Goal: Find specific page/section

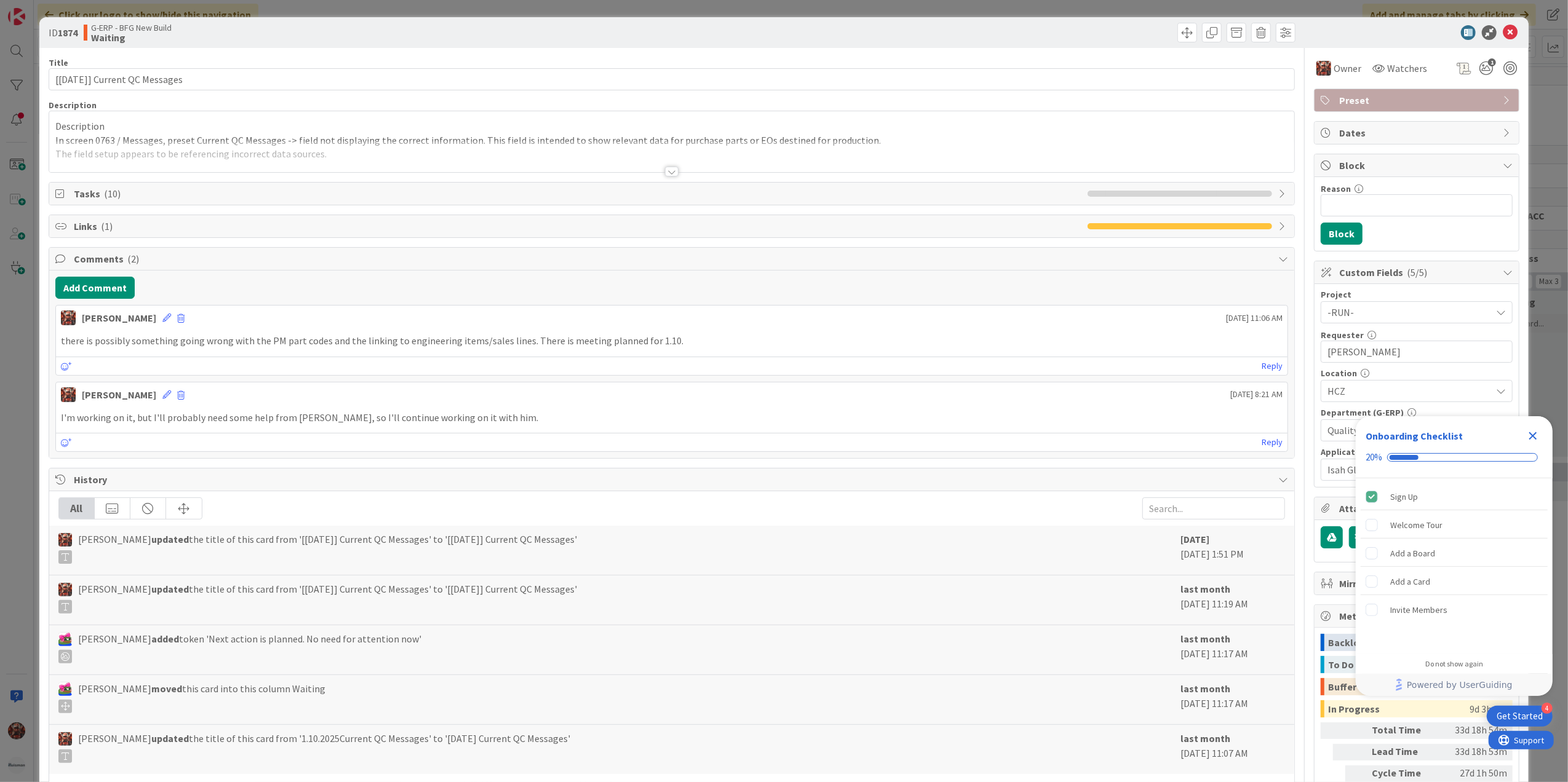
click at [667, 173] on div at bounding box center [671, 171] width 14 height 10
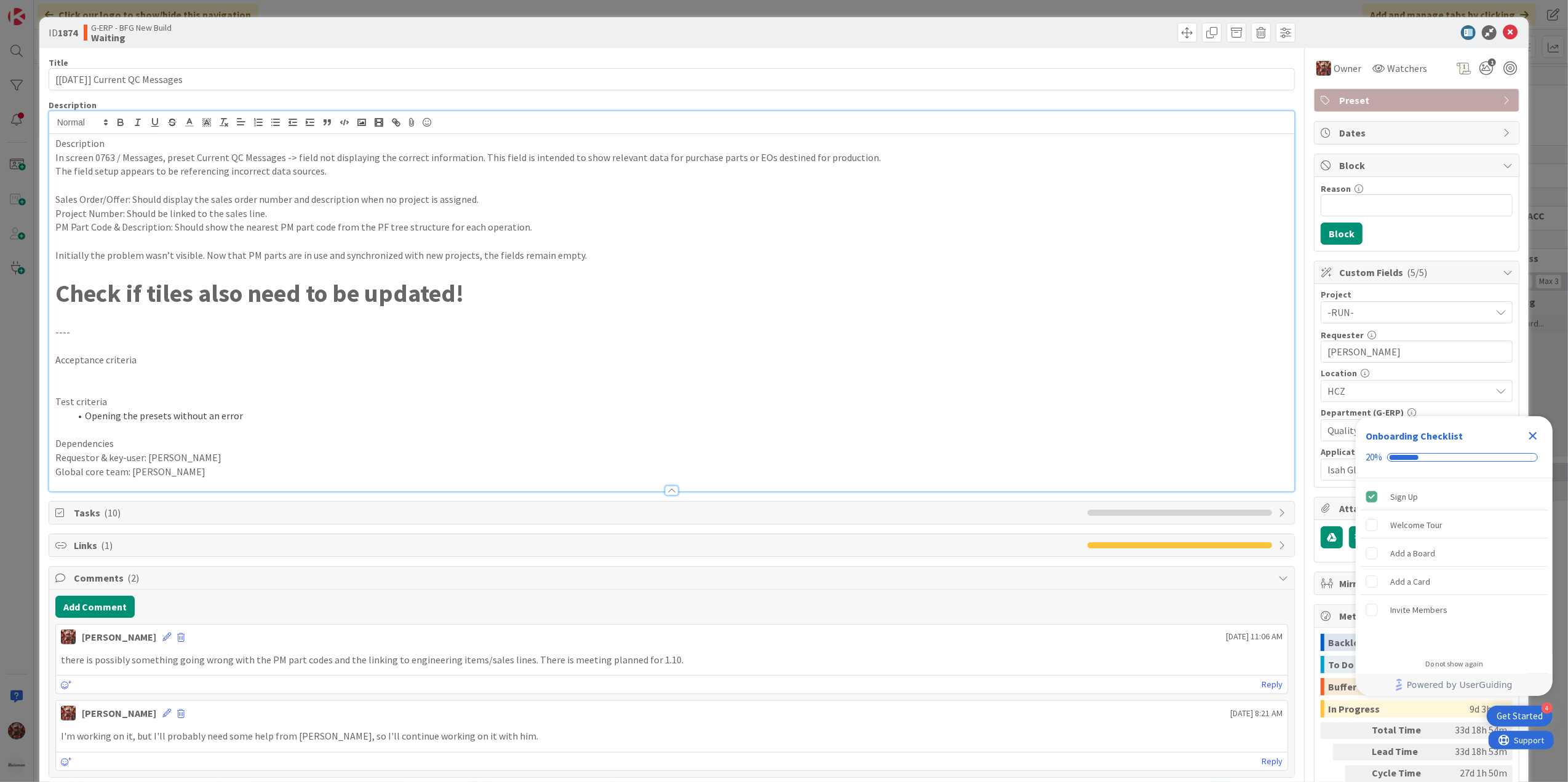
click at [1528, 433] on icon "Close Checklist" at bounding box center [1532, 436] width 14 height 14
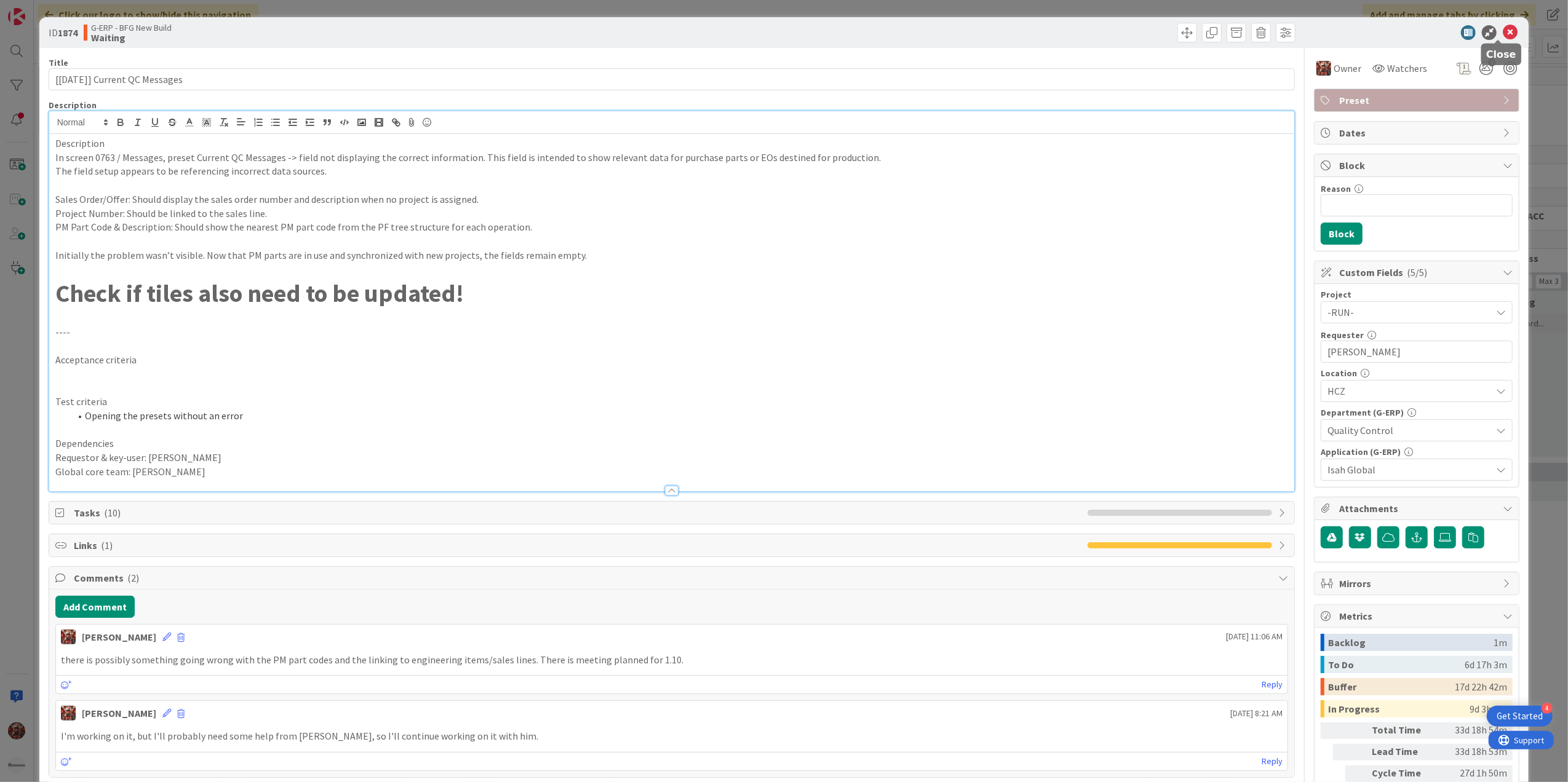
click at [1504, 37] on icon at bounding box center [1510, 32] width 14 height 14
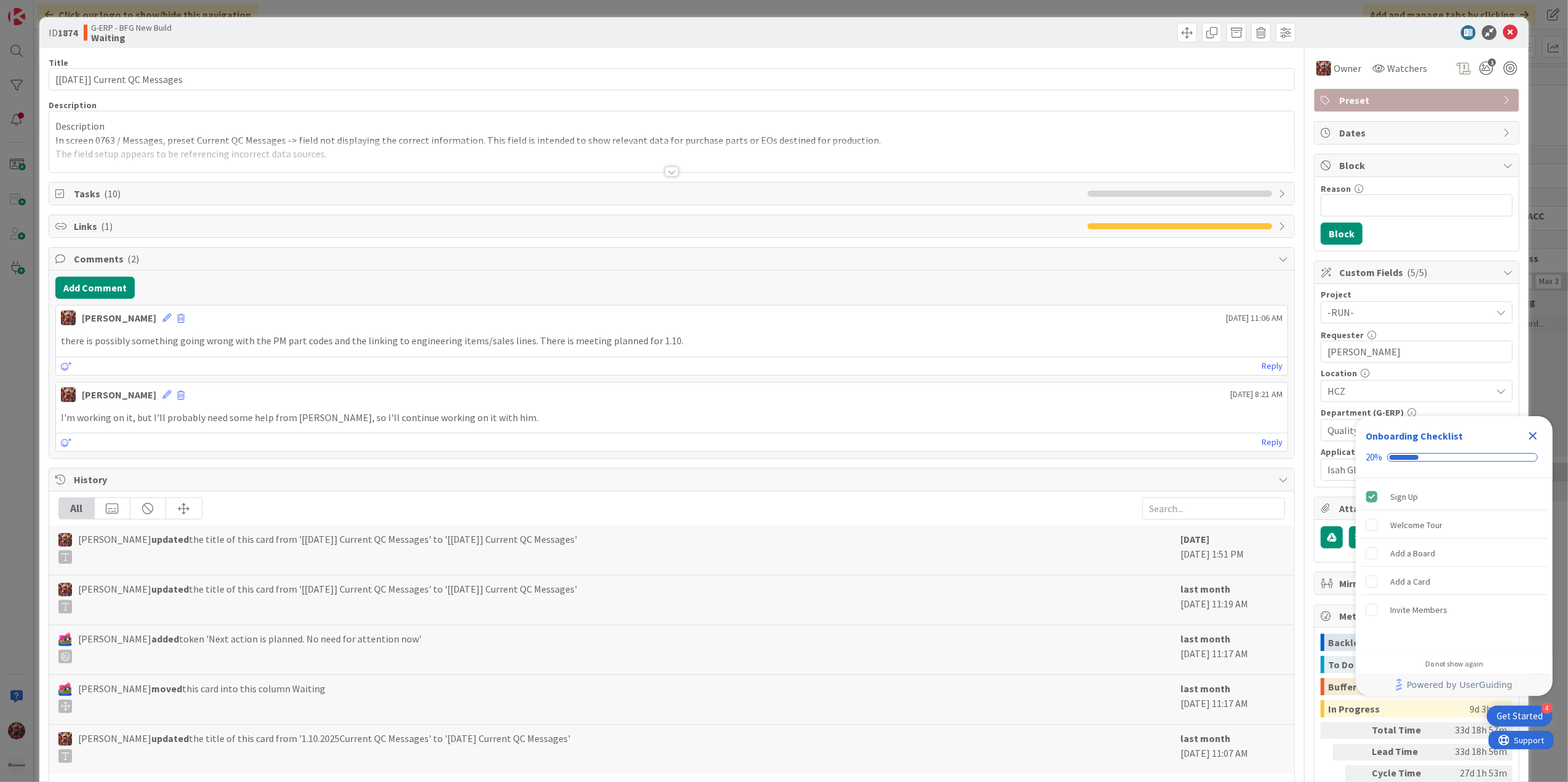
click at [665, 174] on div at bounding box center [671, 171] width 14 height 10
